Goal: Navigation & Orientation: Find specific page/section

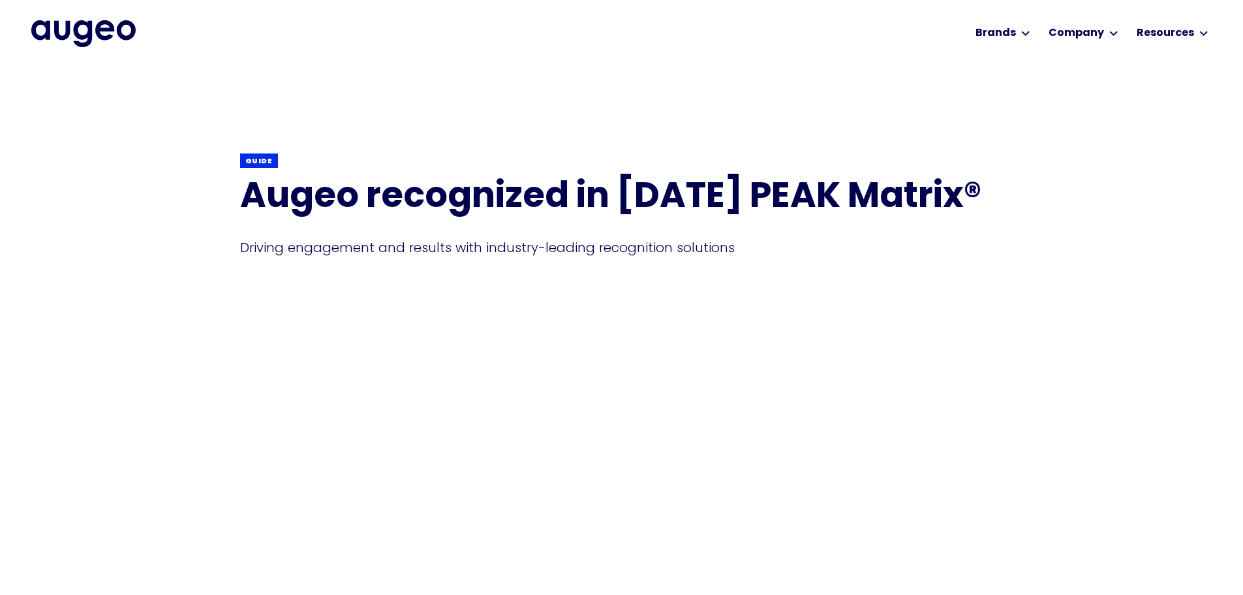
click at [80, 25] on img "home" at bounding box center [83, 33] width 104 height 26
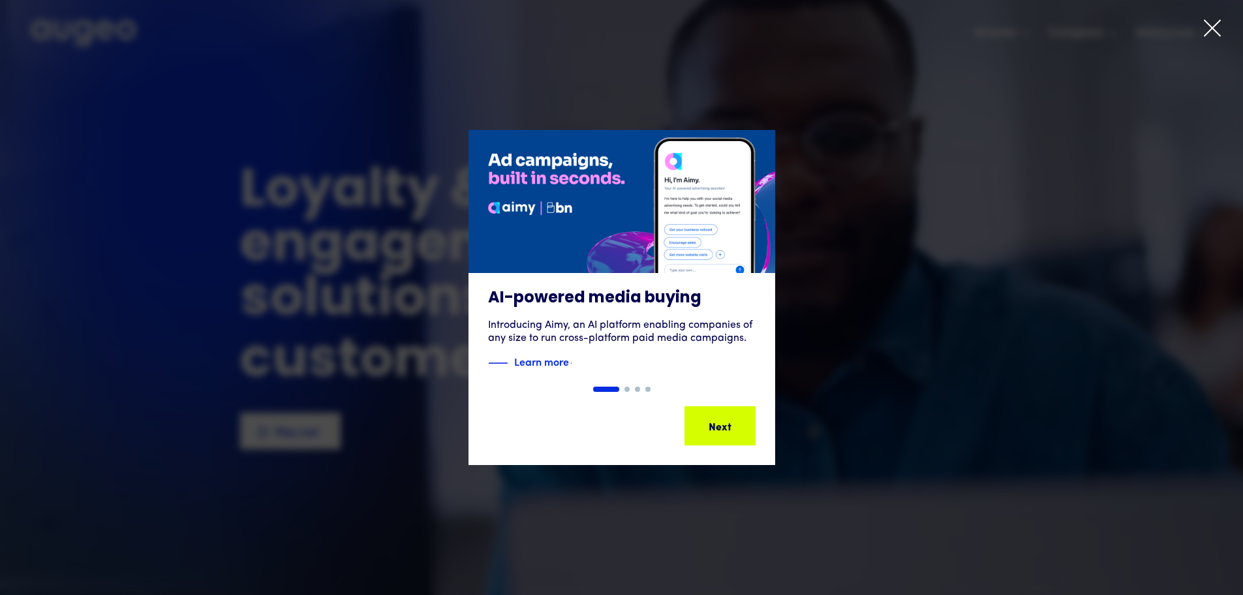
click at [1217, 29] on icon at bounding box center [1213, 28] width 20 height 20
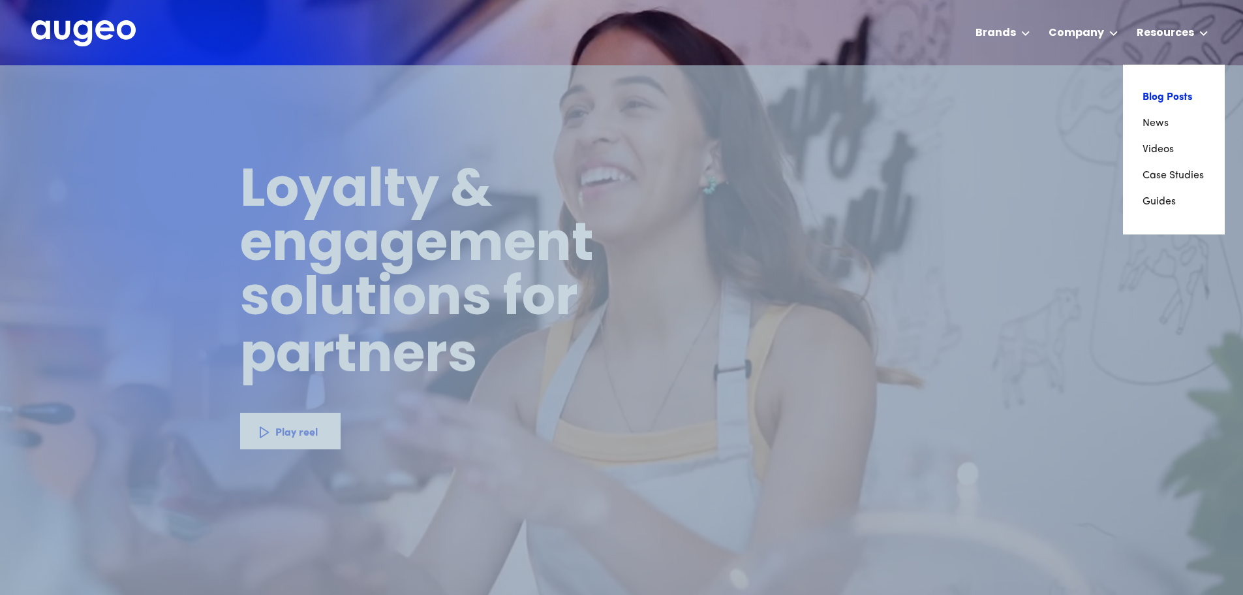
click at [1164, 97] on link "Blog Posts" at bounding box center [1174, 97] width 63 height 26
